Goal: Task Accomplishment & Management: Manage account settings

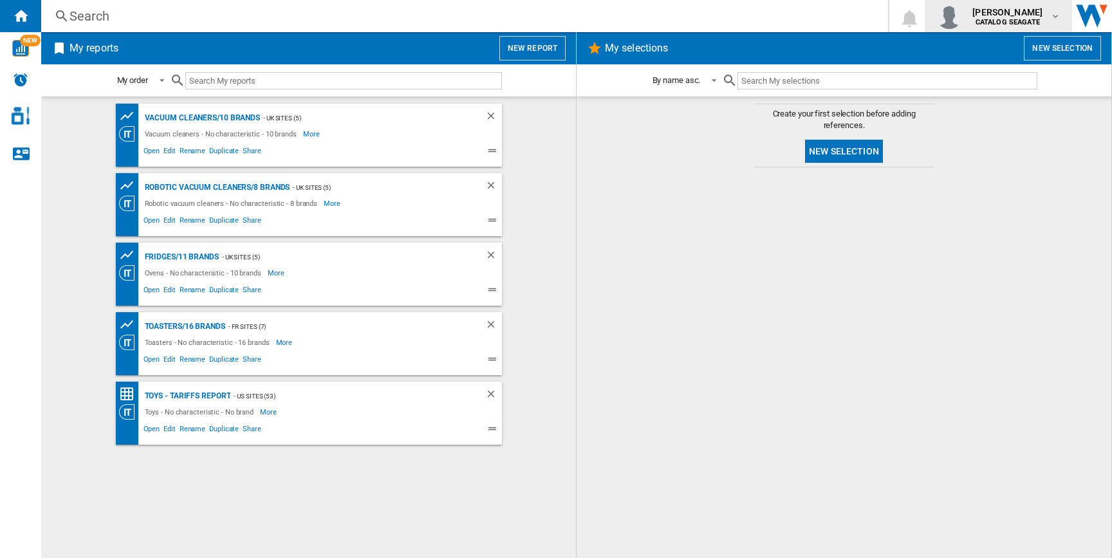
click at [1032, 23] on b "CATALOG SEAGATE" at bounding box center [1008, 22] width 64 height 8
click at [984, 113] on button "Logout" at bounding box center [1000, 113] width 135 height 26
